Goal: Check status: Check status

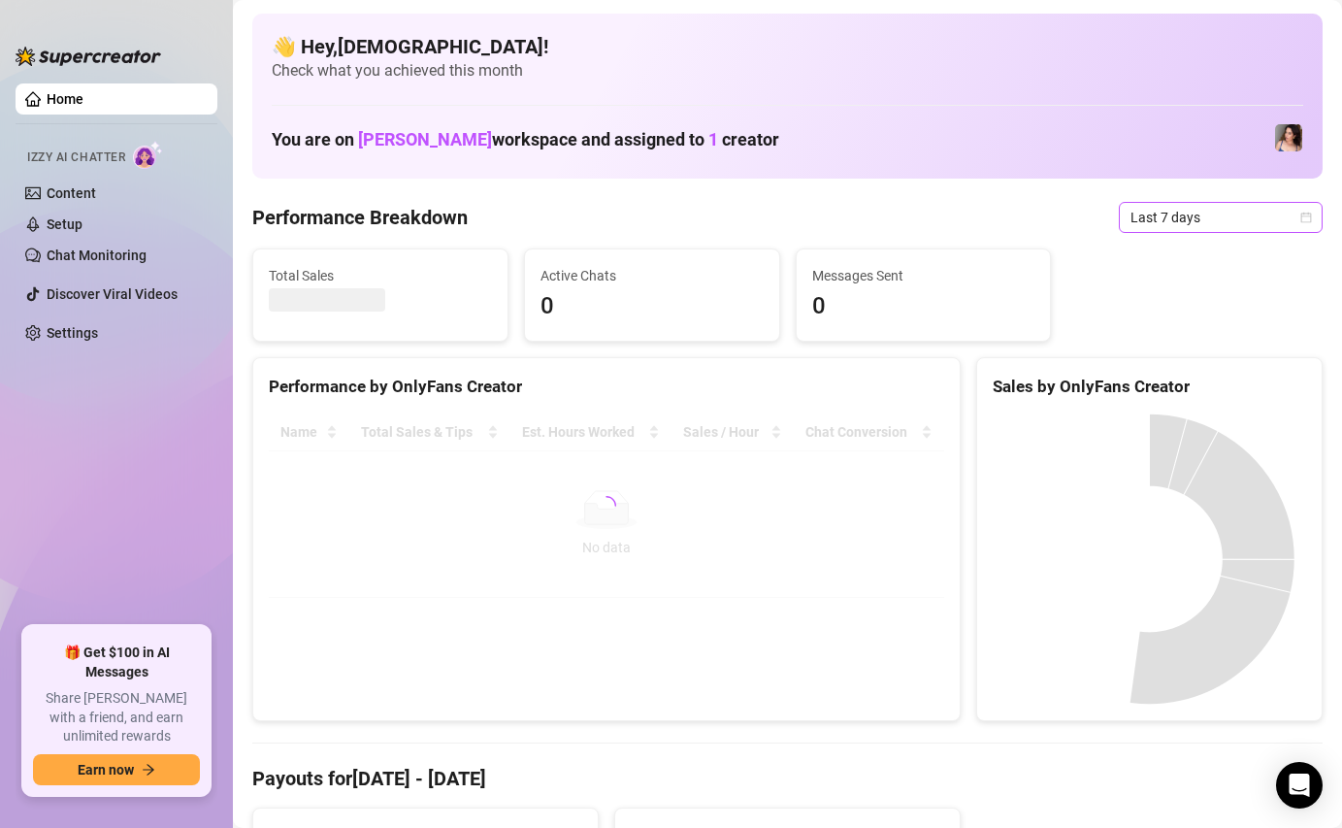
click at [1270, 229] on span "Last 7 days" at bounding box center [1221, 217] width 181 height 29
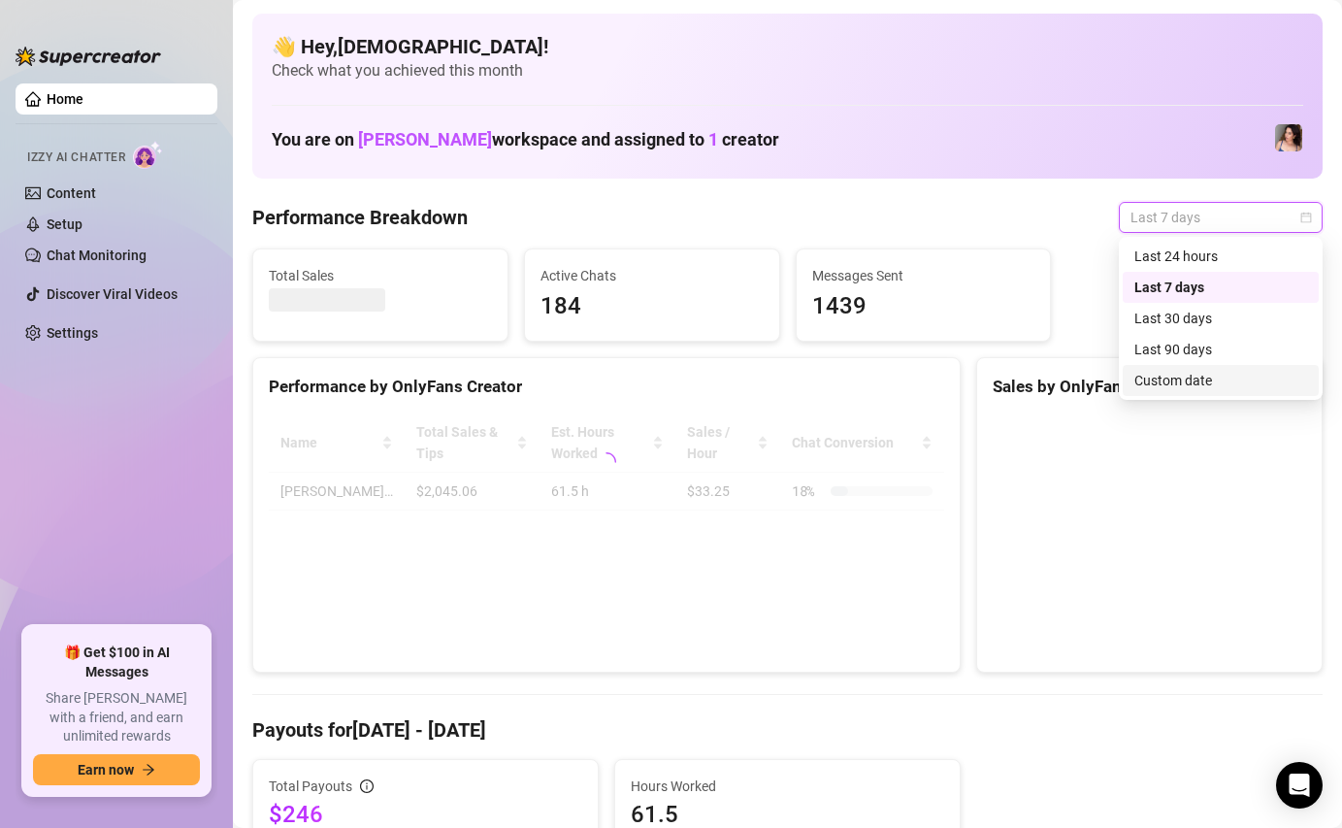
click at [1231, 370] on div "Custom date" at bounding box center [1221, 380] width 173 height 21
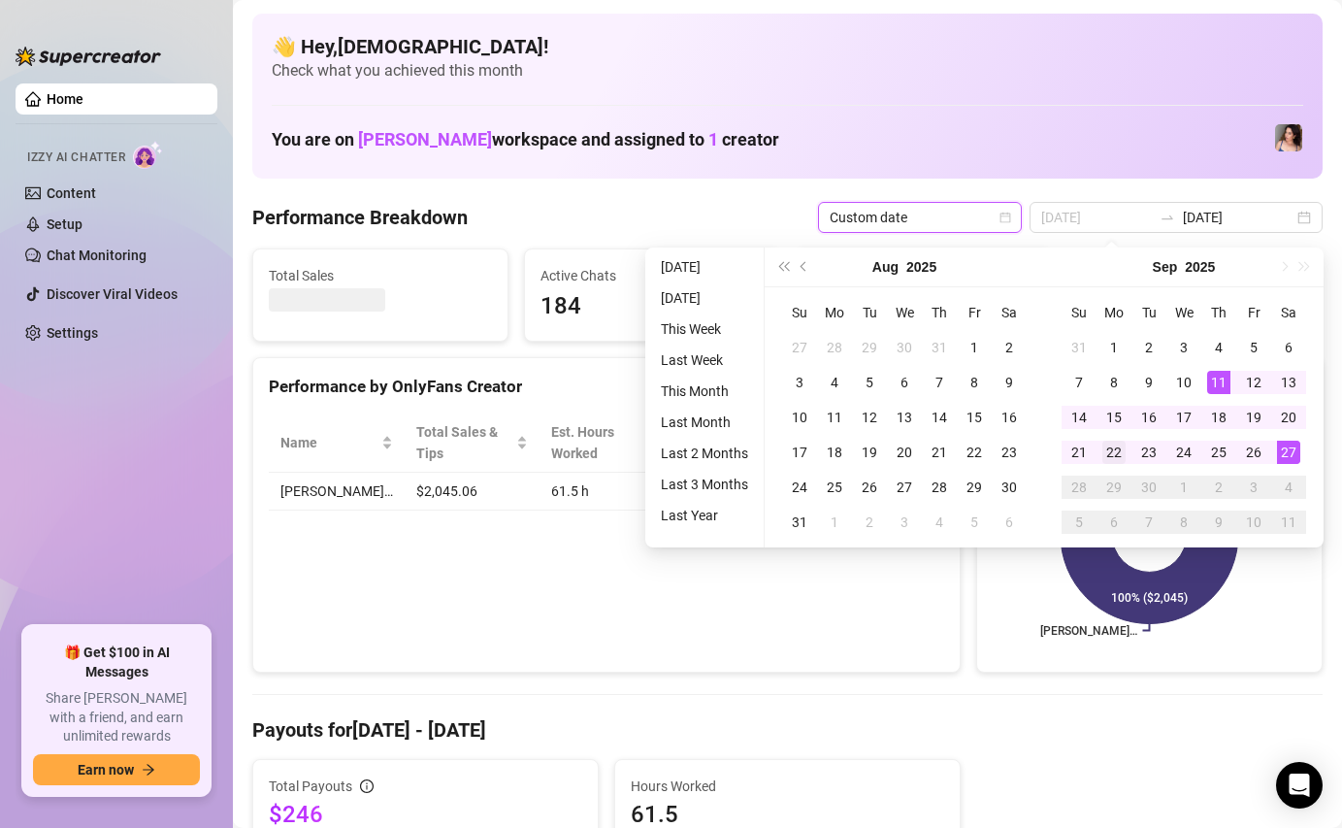
type input "[DATE]"
click at [1109, 458] on div "22" at bounding box center [1113, 452] width 23 height 23
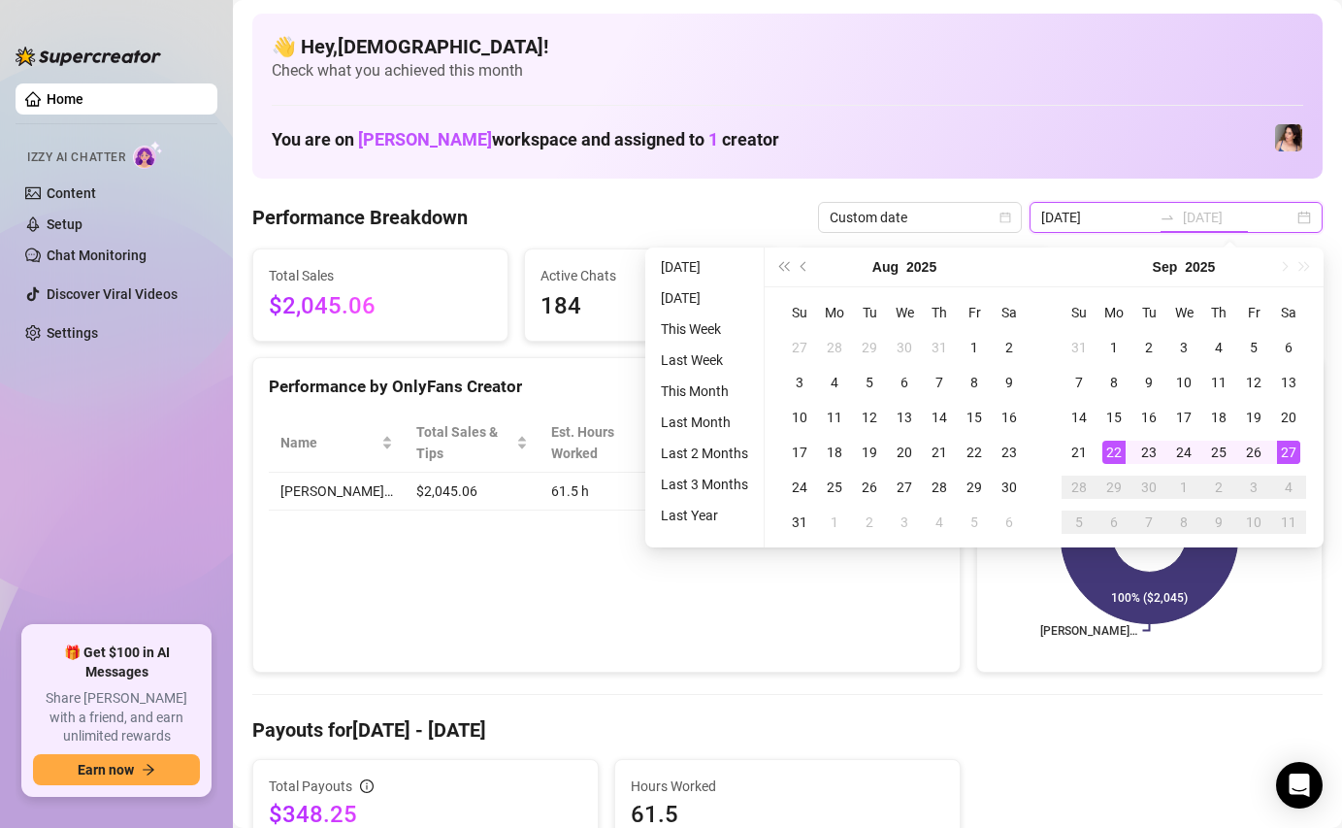
type input "[DATE]"
click at [1293, 452] on div "27" at bounding box center [1288, 452] width 23 height 23
type input "[DATE]"
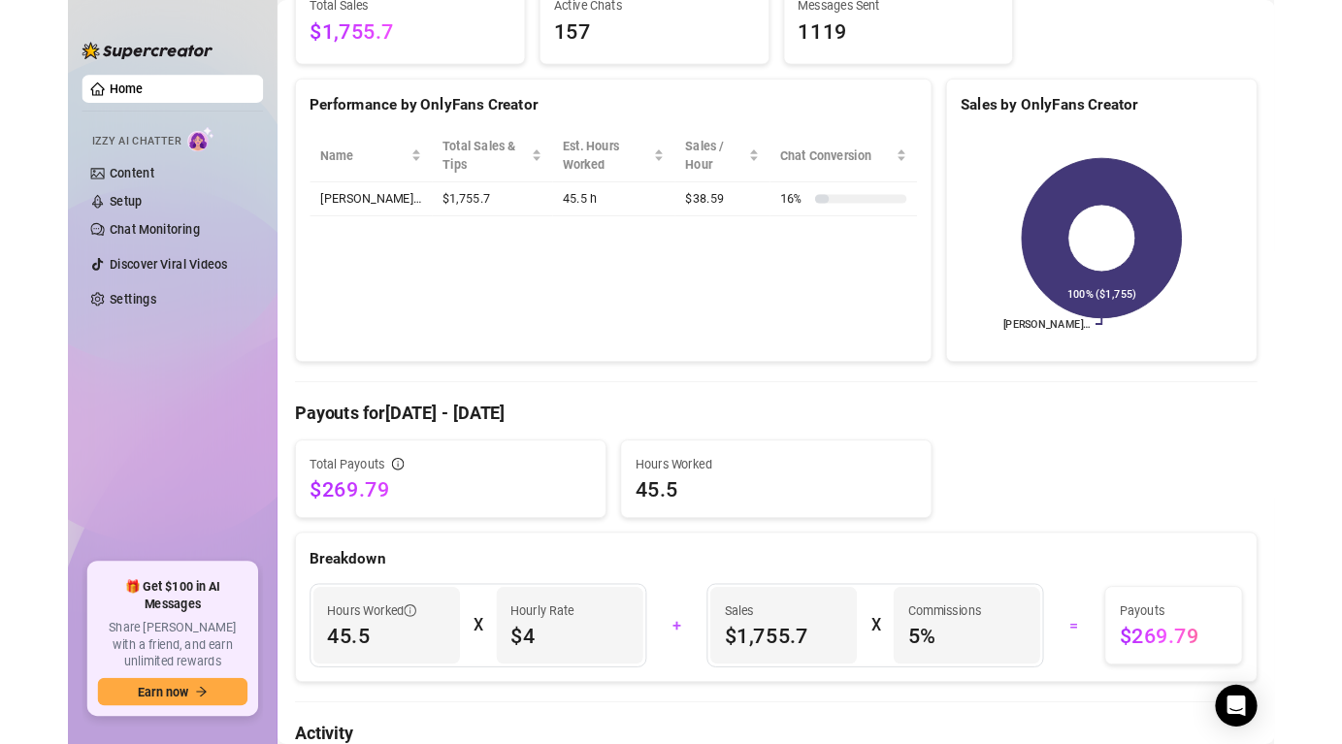
scroll to position [271, 0]
